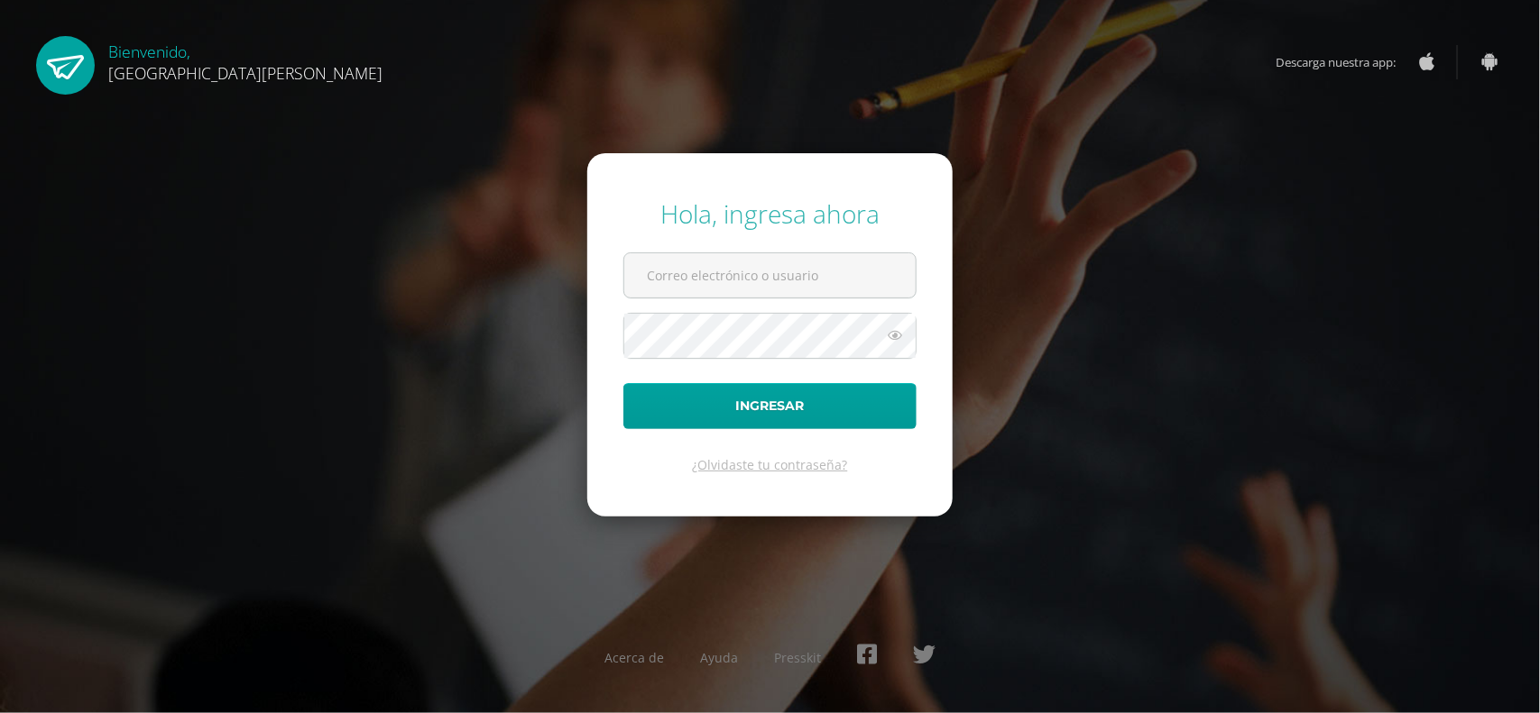
type input "[EMAIL_ADDRESS][DOMAIN_NAME]"
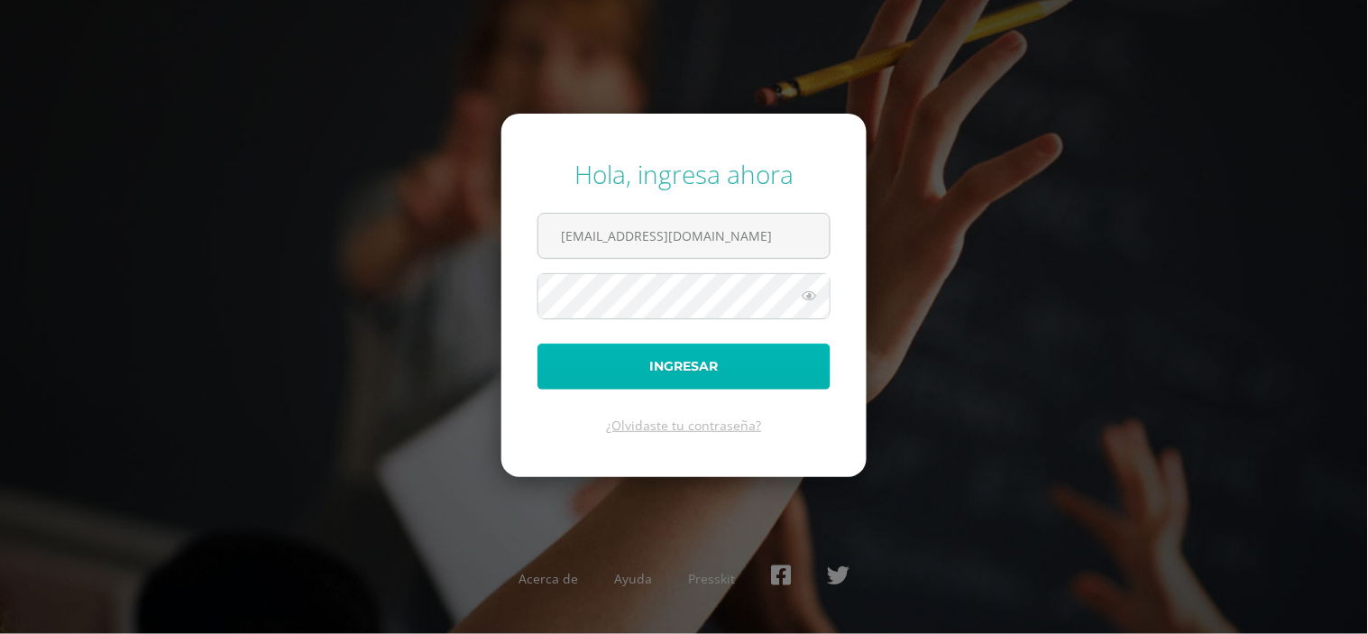
click at [755, 359] on button "Ingresar" at bounding box center [684, 367] width 293 height 46
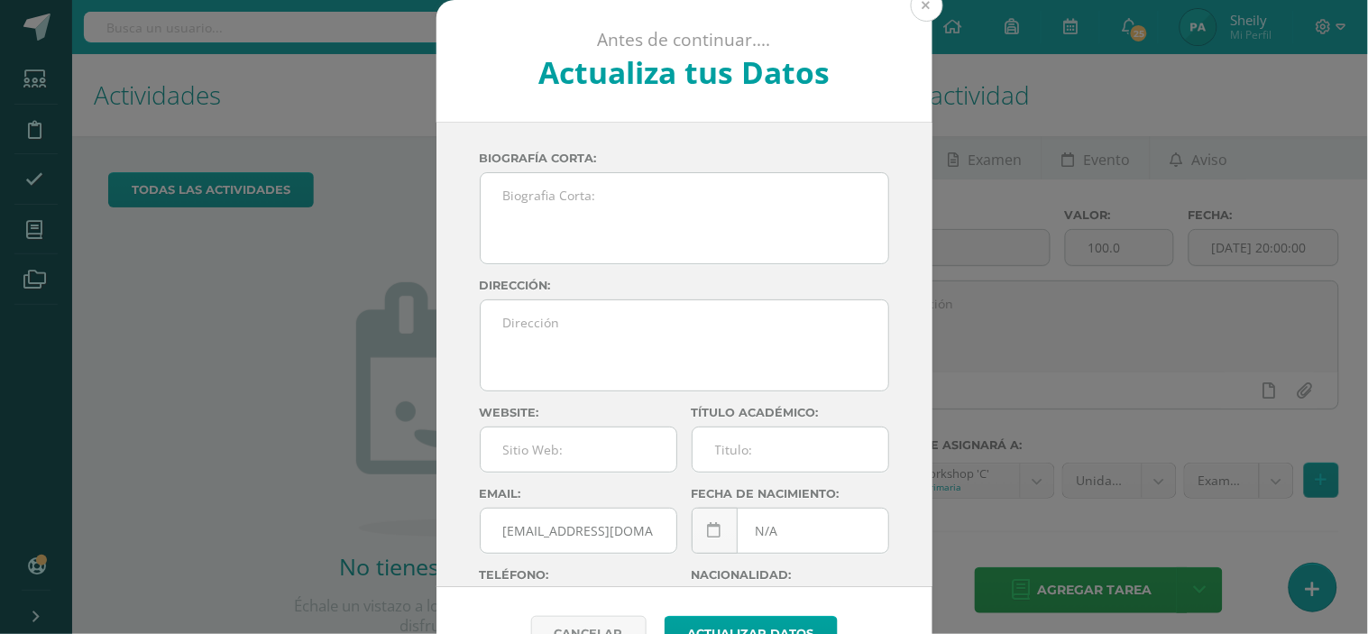
click at [922, 3] on button at bounding box center [927, 5] width 32 height 32
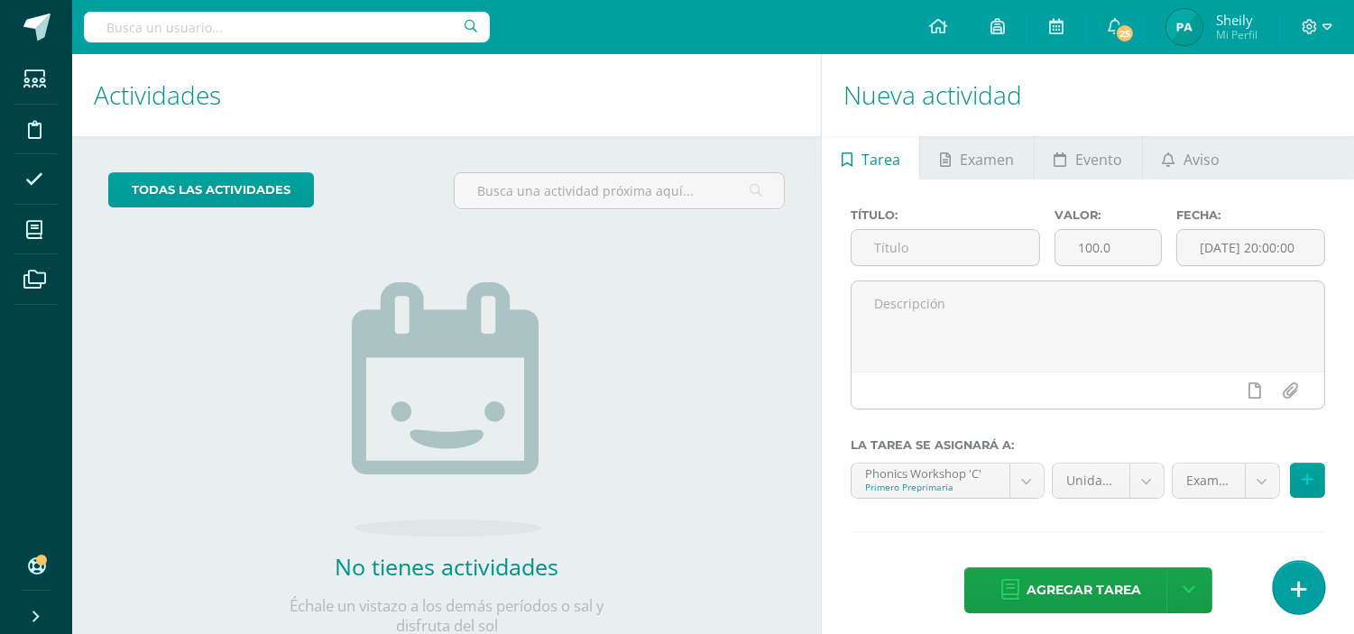
click at [1302, 566] on link at bounding box center [1298, 587] width 51 height 52
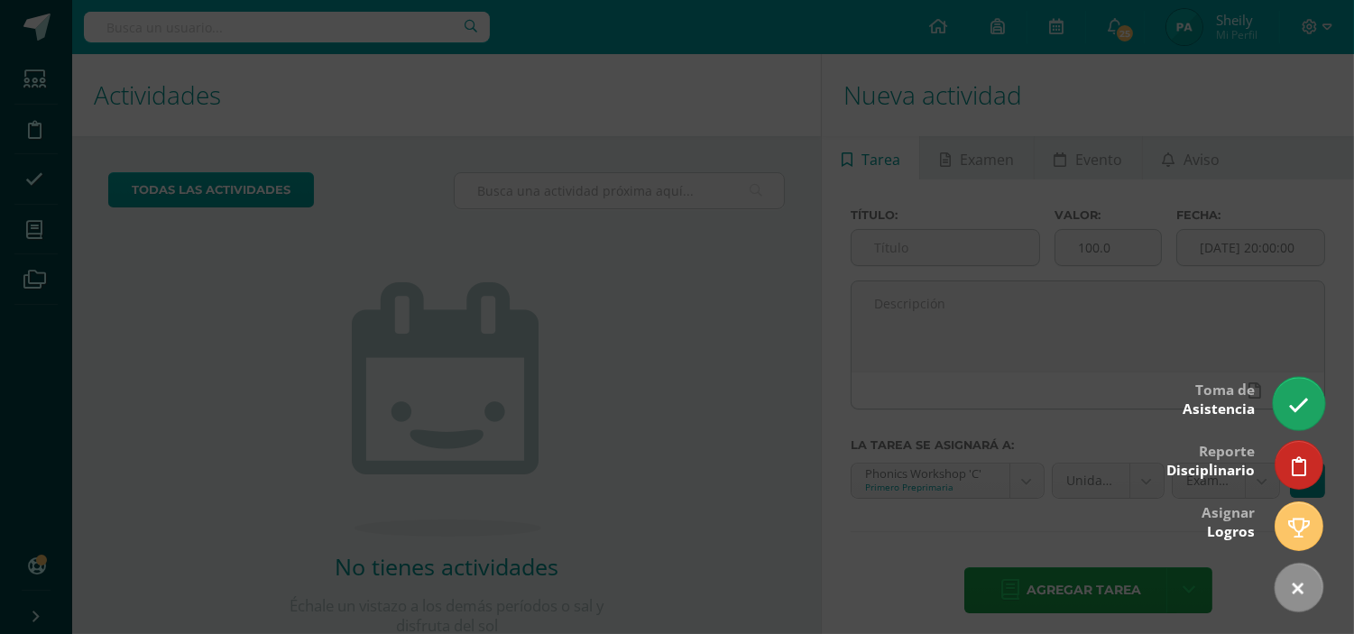
click at [1301, 403] on icon at bounding box center [1298, 405] width 21 height 21
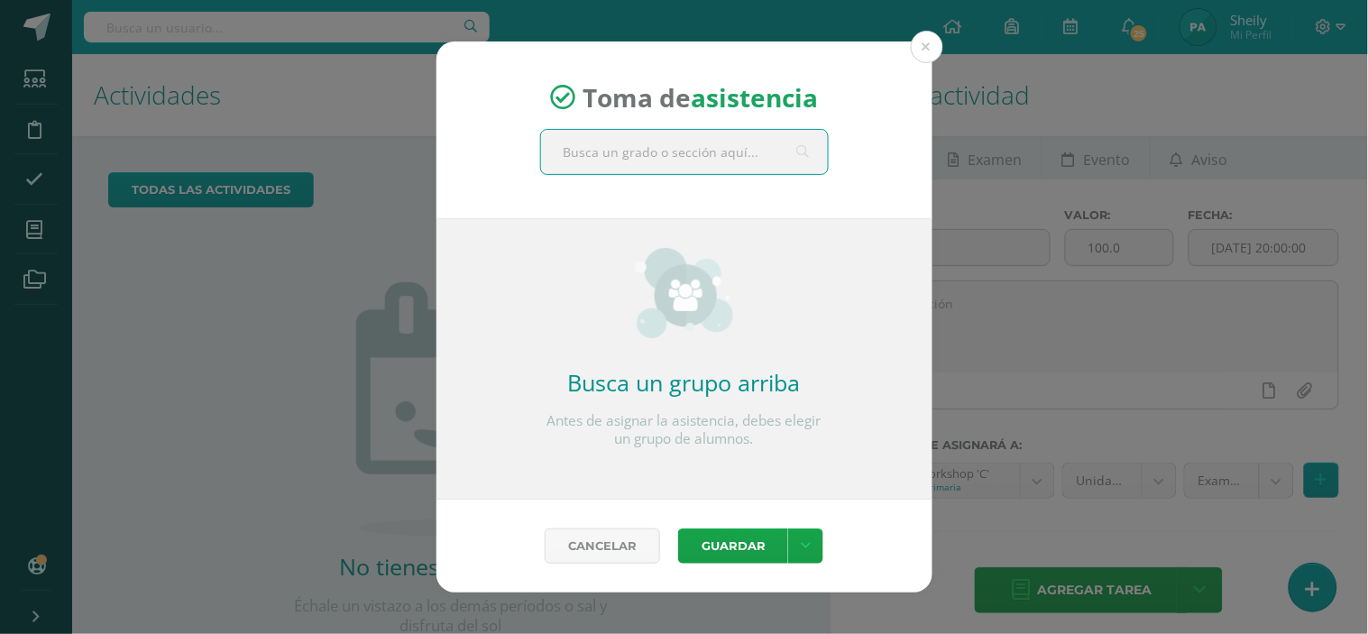
click at [704, 144] on input "text" at bounding box center [684, 152] width 287 height 44
type input "Primero C"
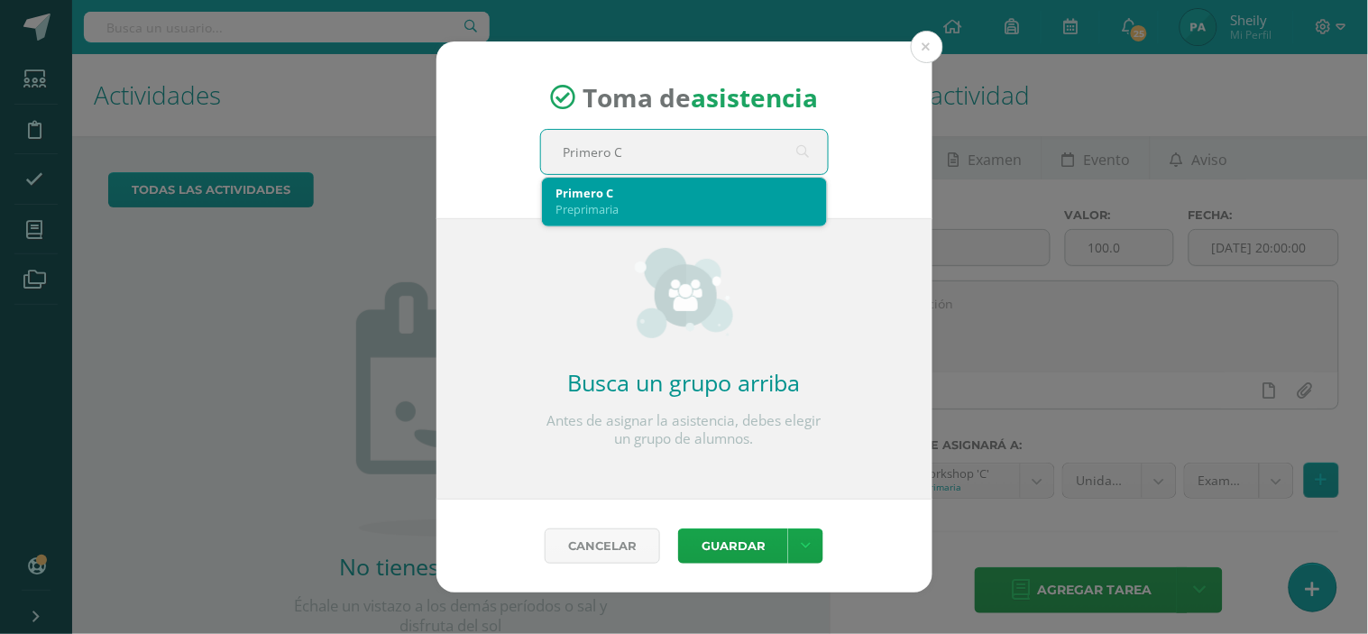
click at [675, 201] on div "Preprimaria" at bounding box center [685, 209] width 256 height 16
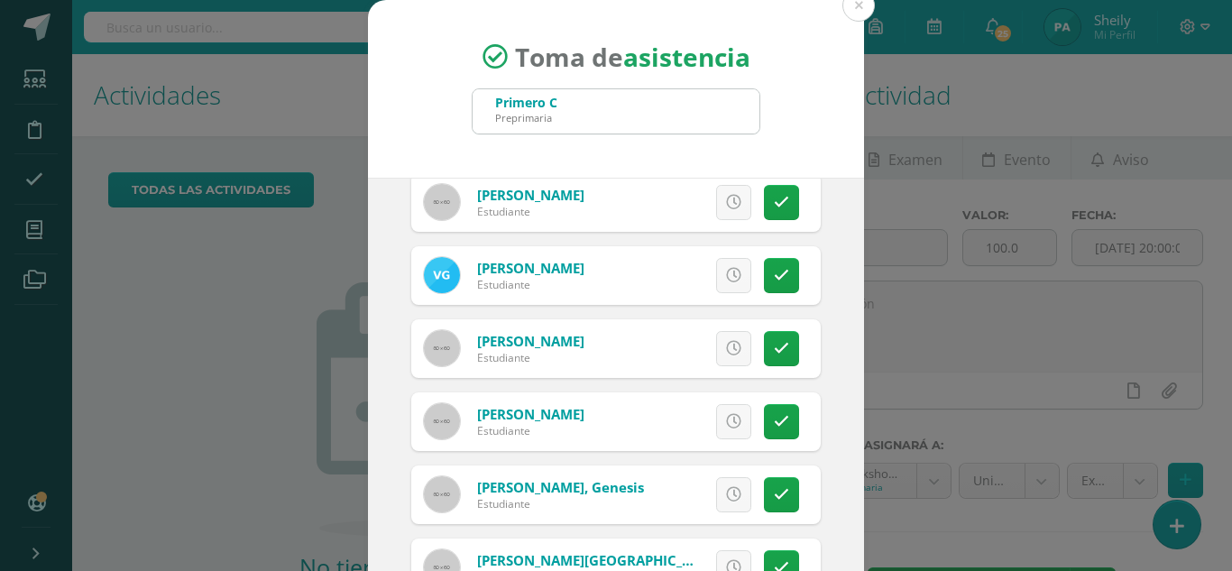
scroll to position [531, 0]
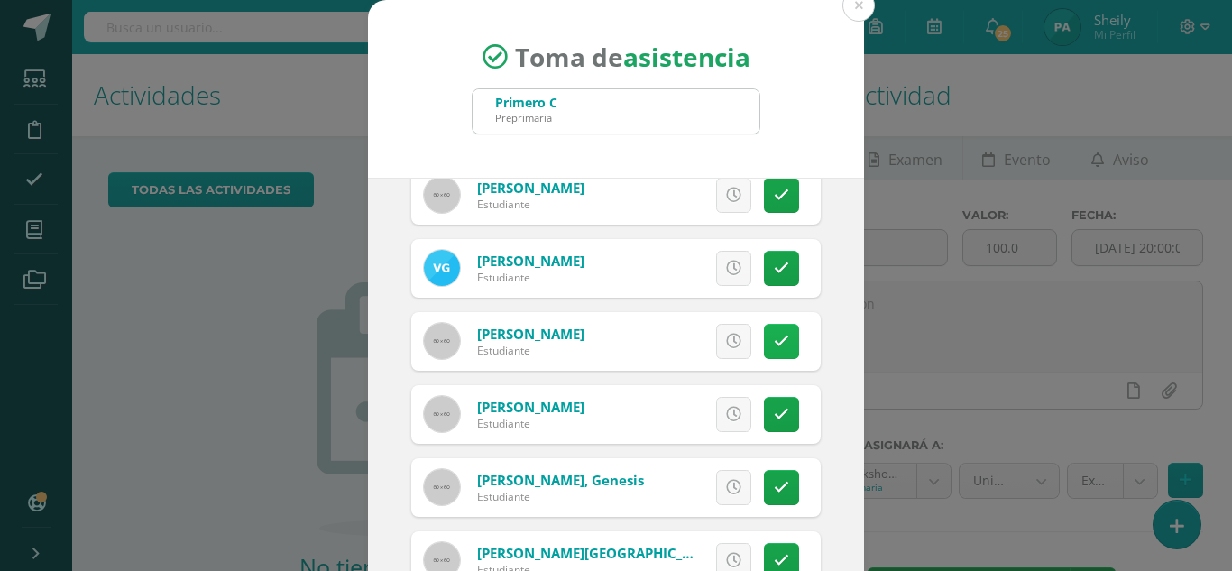
click at [774, 336] on icon at bounding box center [781, 341] width 15 height 15
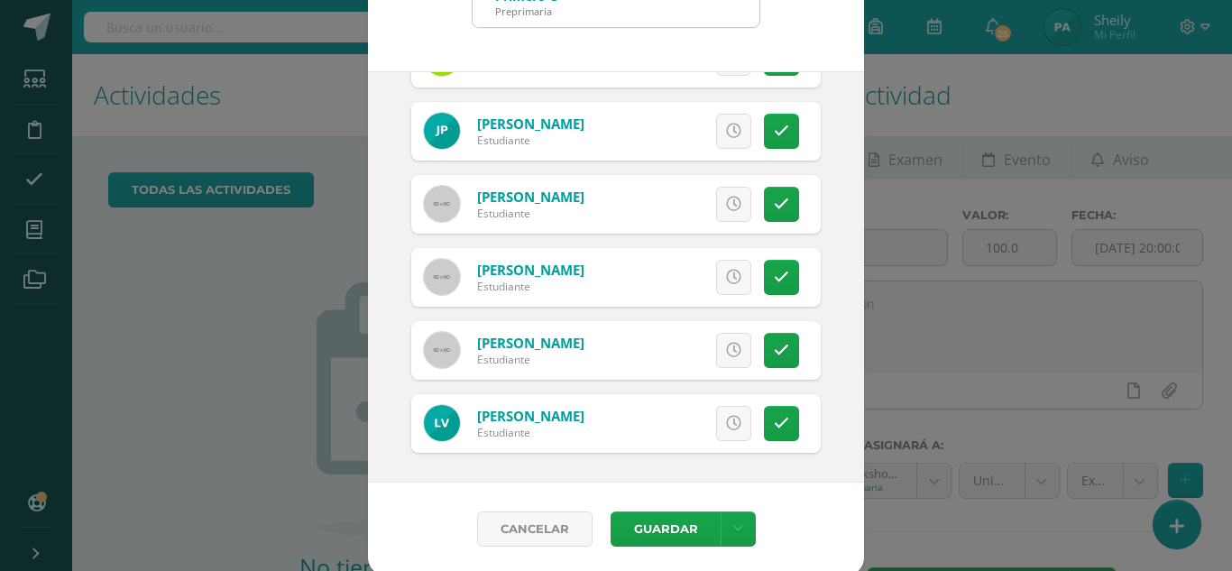
scroll to position [111, 0]
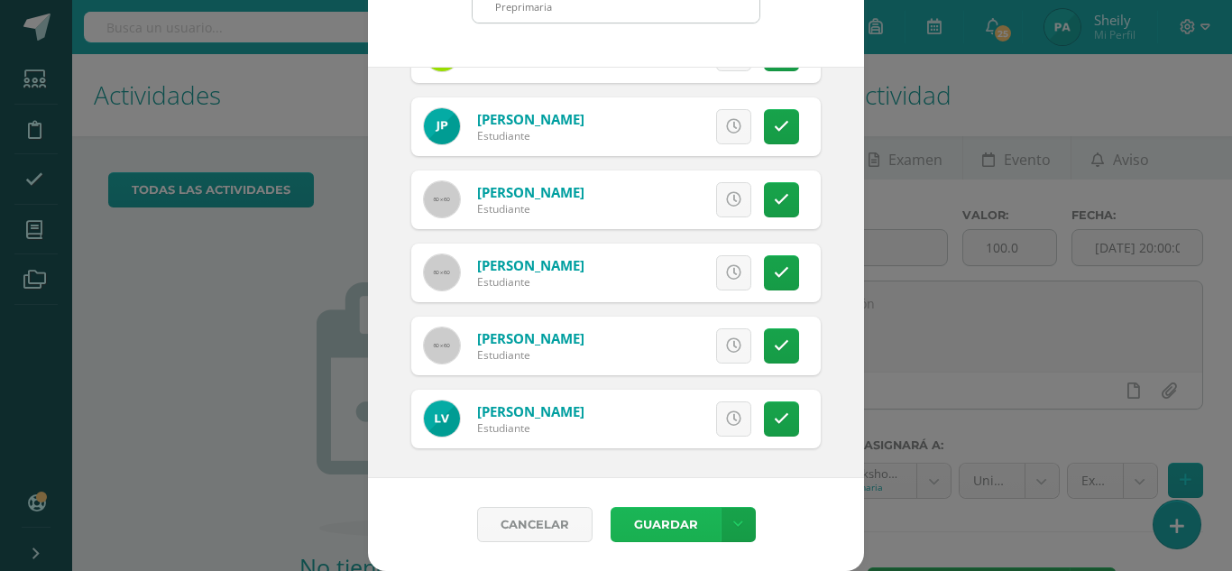
click at [659, 522] on button "Guardar" at bounding box center [666, 524] width 110 height 35
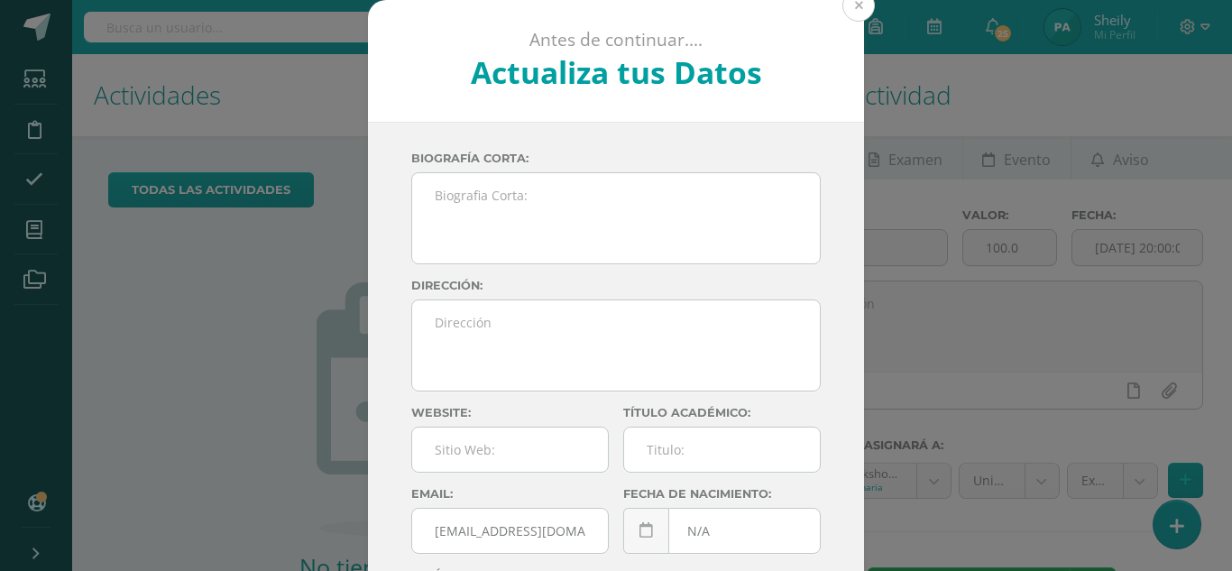
click at [859, 10] on button at bounding box center [858, 5] width 32 height 32
